Goal: Information Seeking & Learning: Check status

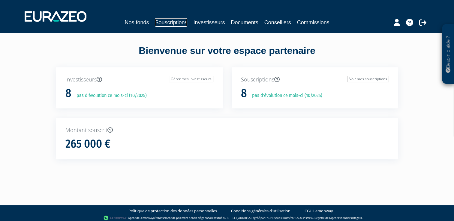
click at [174, 23] on link "Souscriptions" at bounding box center [171, 22] width 32 height 8
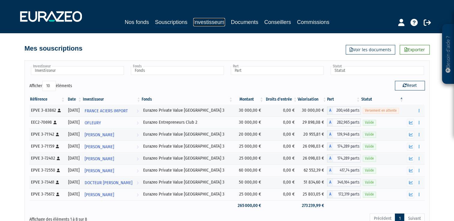
click at [199, 19] on link "Investisseurs" at bounding box center [208, 22] width 31 height 8
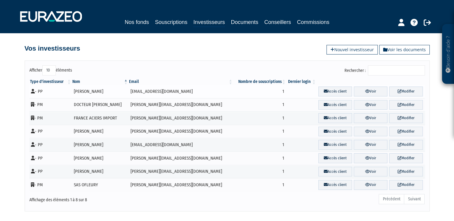
click at [91, 90] on td "[PERSON_NAME]" at bounding box center [100, 91] width 57 height 13
click at [357, 93] on link "Voir" at bounding box center [371, 92] width 34 height 10
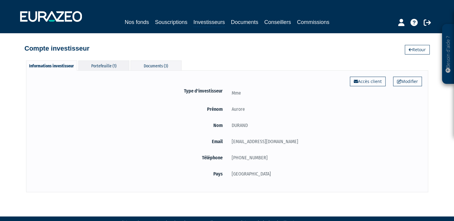
click at [112, 65] on div "Portefeuille (1)" at bounding box center [103, 66] width 51 height 10
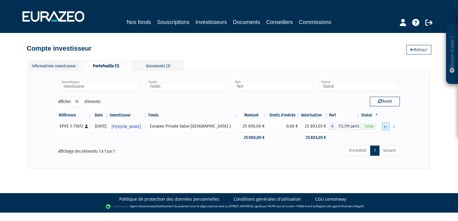
click at [386, 126] on icon "button" at bounding box center [386, 127] width 4 height 4
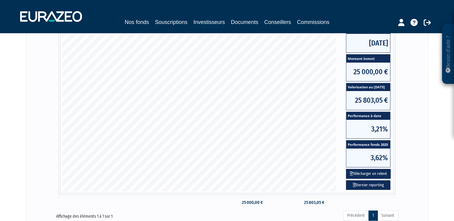
scroll to position [177, 0]
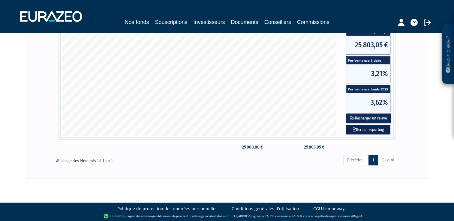
click at [367, 130] on link "Dernier reporting" at bounding box center [368, 130] width 44 height 10
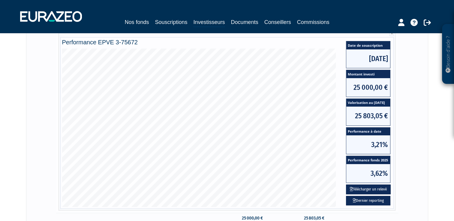
scroll to position [117, 0]
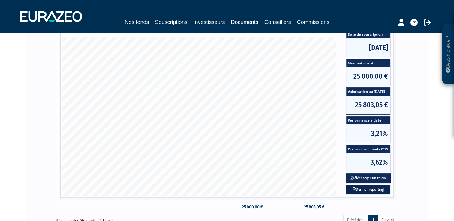
click at [378, 188] on link "Dernier reporting" at bounding box center [368, 190] width 44 height 10
